Goal: Obtain resource: Download file/media

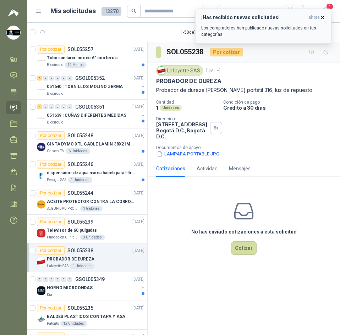
click at [320, 18] on icon "button" at bounding box center [322, 18] width 6 height 6
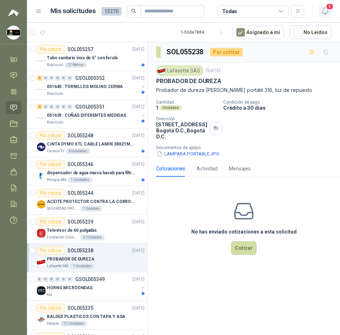
click at [327, 14] on icon "button" at bounding box center [325, 11] width 9 height 9
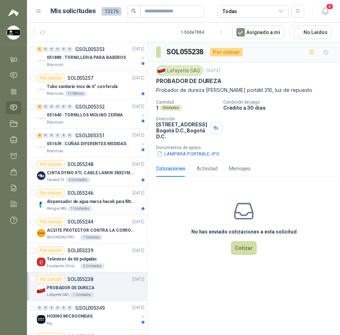
drag, startPoint x: 43, startPoint y: 28, endPoint x: 47, endPoint y: 38, distance: 10.2
click at [43, 28] on button "button" at bounding box center [42, 32] width 11 height 11
click at [113, 63] on div "Biocirculo" at bounding box center [93, 65] width 92 height 6
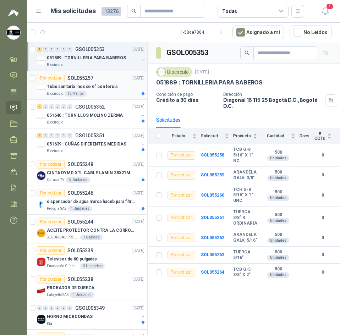
click at [108, 87] on p "Tubo sanitario inox de 6" con ferula" at bounding box center [82, 86] width 71 height 7
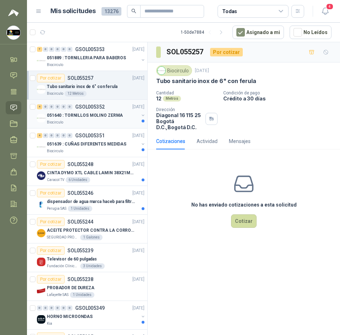
click at [111, 122] on div "Biocirculo" at bounding box center [93, 123] width 92 height 6
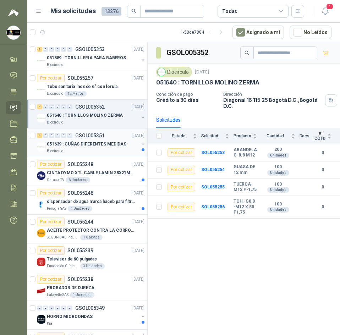
click at [98, 138] on div "4 0 0 0 0 0 GSOL005351 09/09/25" at bounding box center [91, 135] width 109 height 9
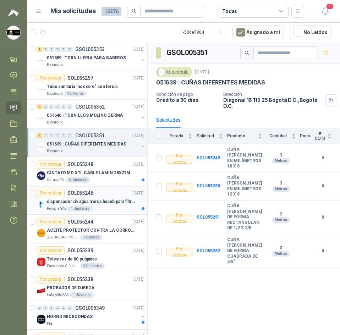
click at [93, 204] on p "dispensador de agua marca haceb para filtros Nikkei" at bounding box center [91, 201] width 88 height 7
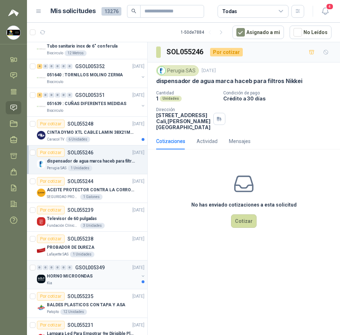
scroll to position [71, 0]
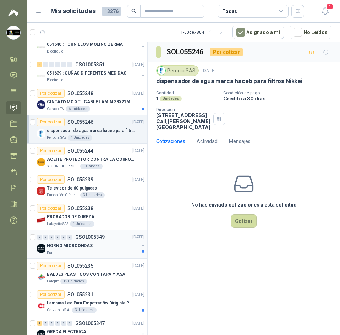
click at [114, 249] on div "HORNO MICROONDAS" at bounding box center [93, 245] width 92 height 9
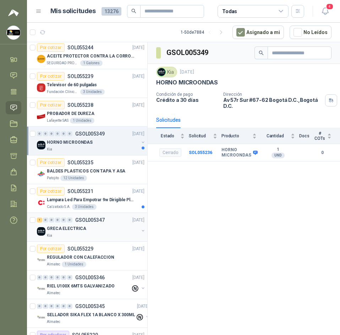
scroll to position [177, 0]
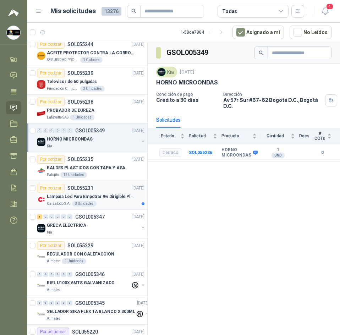
click at [117, 200] on div "Lampara Led Para Empotrar 9w Dirigible Plafon 11cm" at bounding box center [96, 196] width 98 height 9
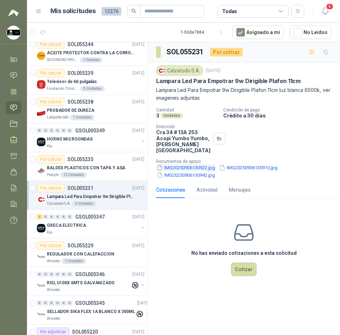
click at [196, 166] on button "IMG20250906130922.jpg" at bounding box center [186, 167] width 60 height 7
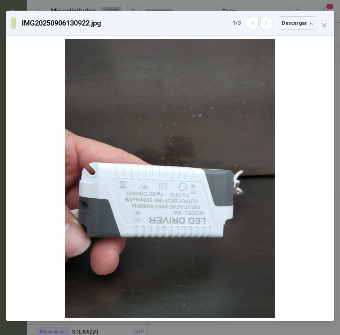
click at [333, 27] on div "IMG20250906130922.jpg 1 / 3 Descargar" at bounding box center [170, 23] width 328 height 25
click at [320, 28] on span "Close" at bounding box center [324, 25] width 11 height 6
click at [320, 28] on div "IMG20250906130922.jpg 1 / 3 Descargar" at bounding box center [170, 167] width 340 height 335
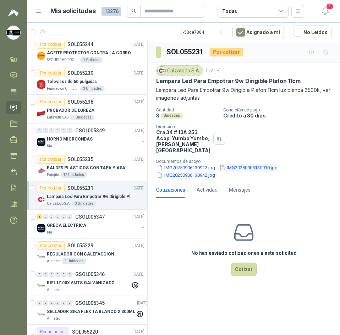
click at [237, 166] on button "IMG20250906130910.jpg" at bounding box center [248, 167] width 60 height 7
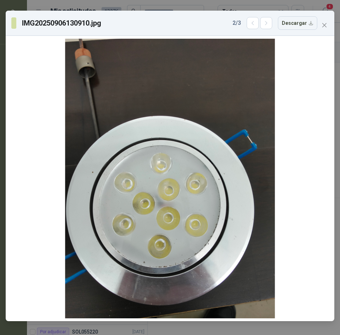
click at [321, 33] on div "IMG20250906130910.jpg 2 / 3 Descargar" at bounding box center [170, 23] width 328 height 25
drag, startPoint x: 321, startPoint y: 33, endPoint x: 323, endPoint y: 26, distance: 7.7
click at [322, 29] on div "IMG20250906130910.jpg 2 / 3 Descargar" at bounding box center [170, 166] width 328 height 310
click at [323, 25] on icon "close" at bounding box center [324, 25] width 6 height 6
click at [323, 25] on div "IMG20250906130910.jpg 2 / 3 Descargar" at bounding box center [170, 167] width 340 height 335
